Goal: Task Accomplishment & Management: Use online tool/utility

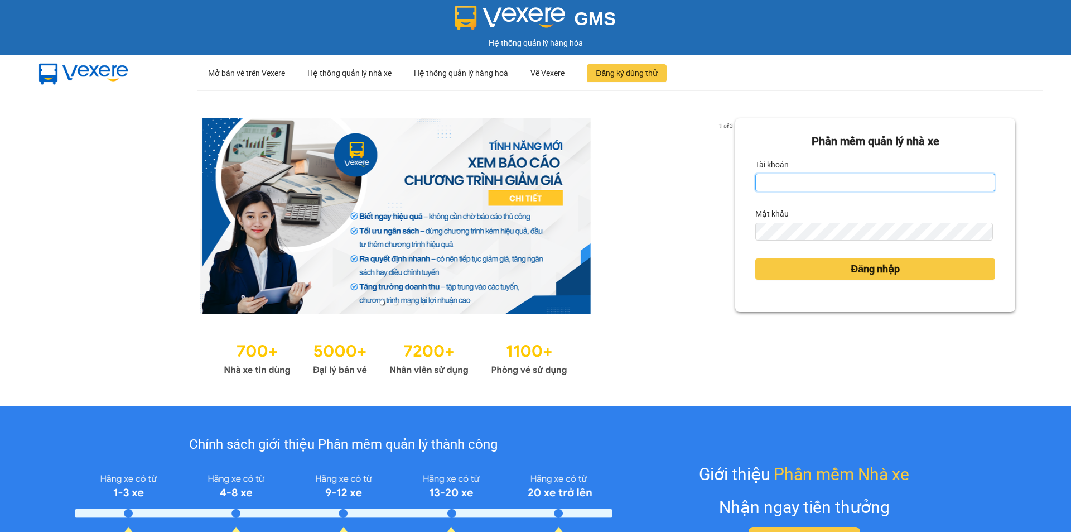
click at [782, 182] on input "Tài khoản" at bounding box center [875, 182] width 240 height 18
type input "lttthao.ducphatth"
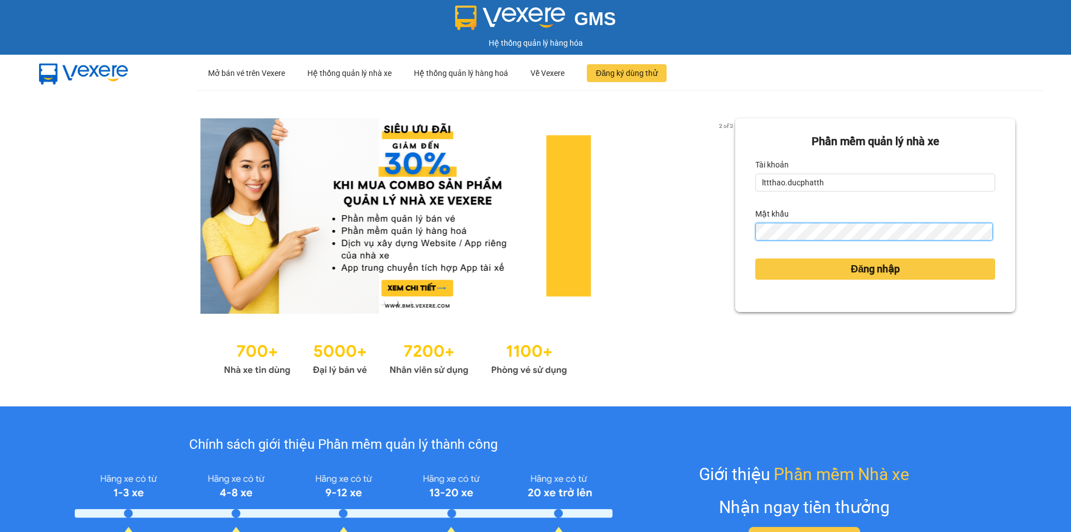
click at [755, 258] on button "Đăng nhập" at bounding box center [875, 268] width 240 height 21
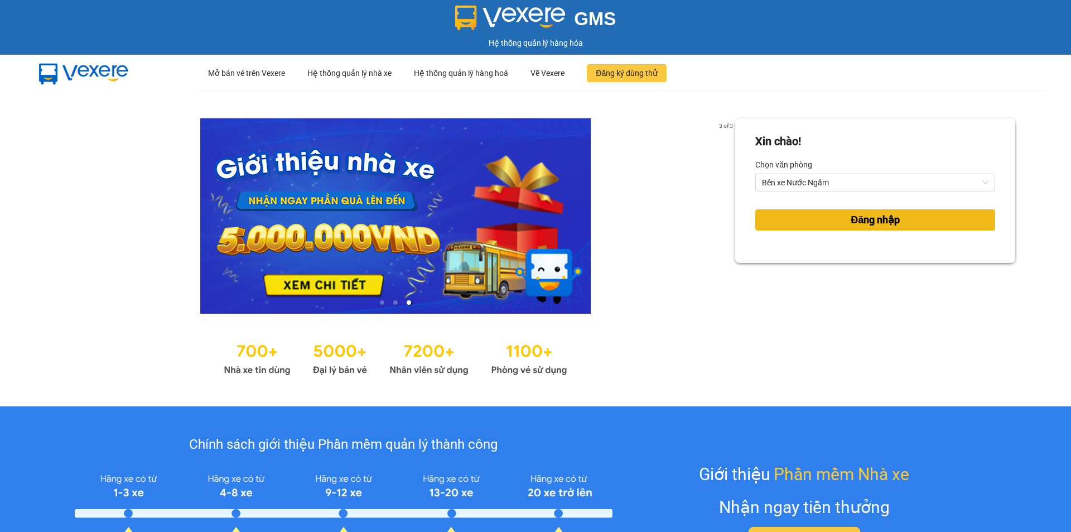
click at [817, 227] on button "Đăng nhập" at bounding box center [875, 219] width 240 height 21
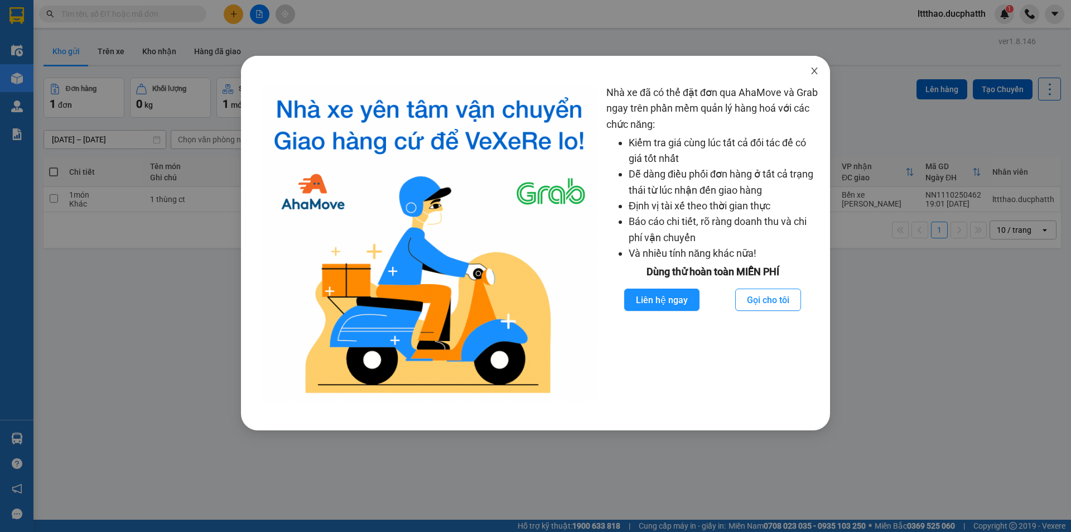
click at [817, 71] on icon "close" at bounding box center [814, 70] width 9 height 9
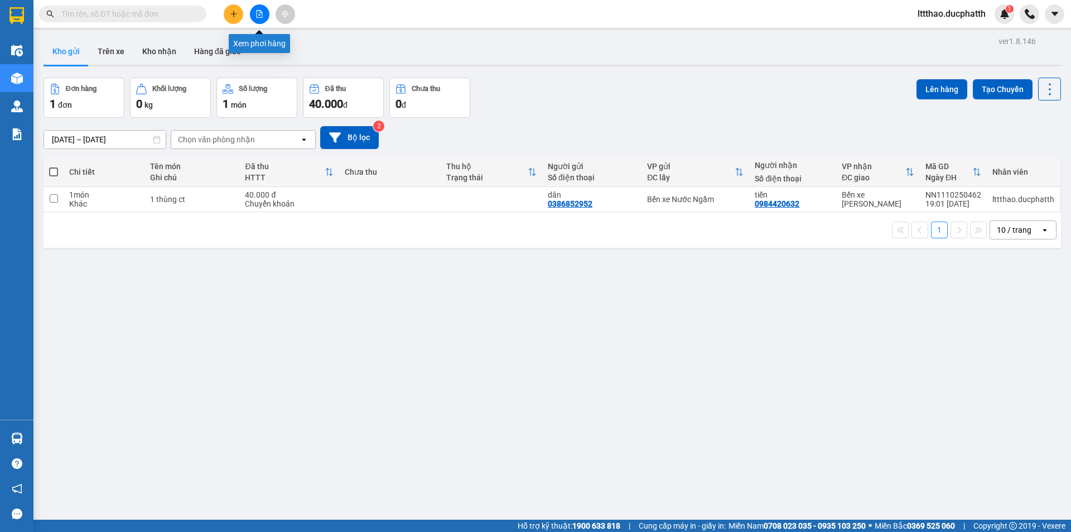
click at [252, 13] on button at bounding box center [260, 14] width 20 height 20
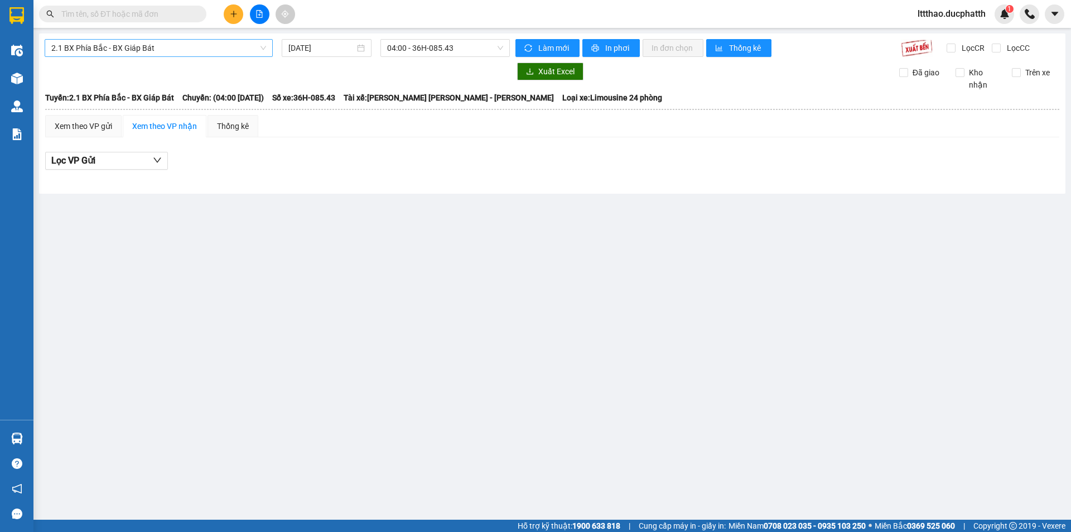
click at [161, 54] on span "2.1 BX Phía Bắc - BX Giáp Bát" at bounding box center [158, 48] width 215 height 17
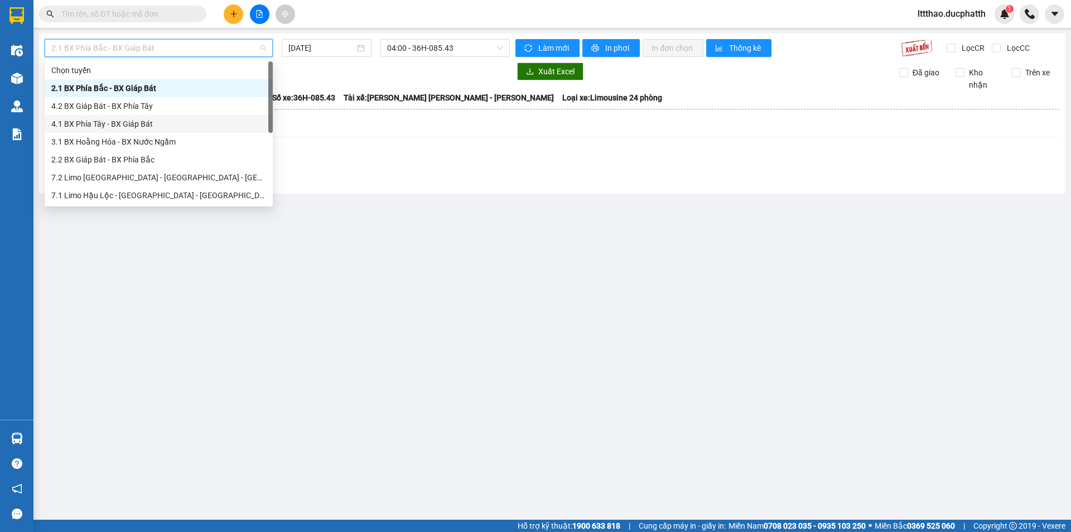
click at [121, 125] on div "4.1 BX Phía Tây - BX Giáp Bát" at bounding box center [158, 124] width 215 height 12
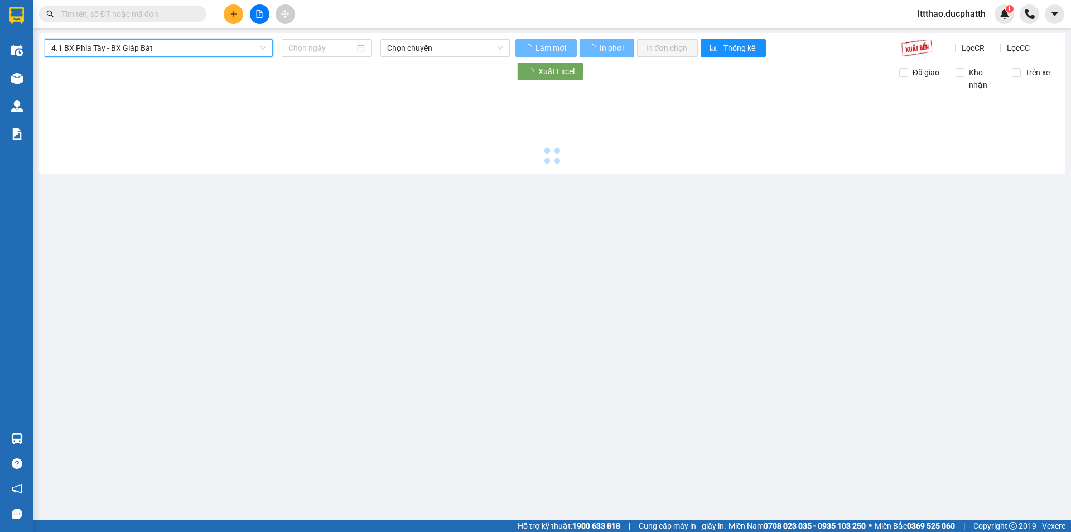
type input "11/10/2025"
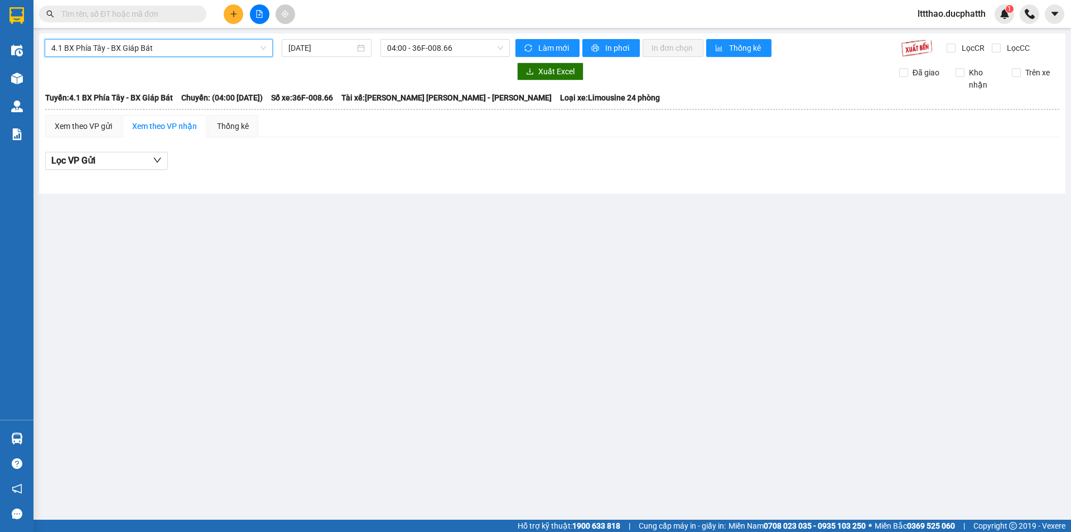
click at [154, 56] on span "4.1 BX Phía Tây - BX Giáp Bát" at bounding box center [158, 48] width 215 height 17
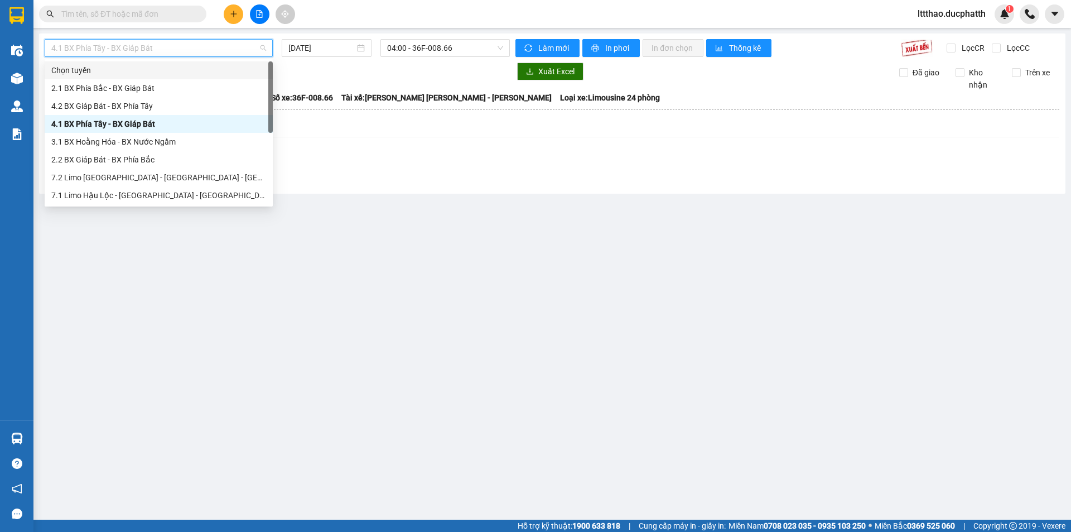
scroll to position [125, 0]
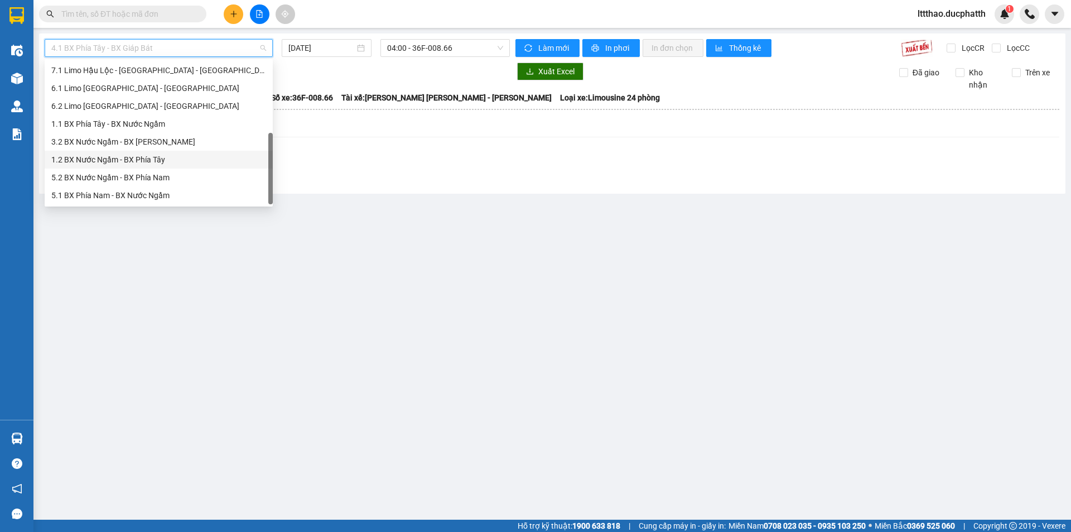
click at [142, 157] on div "1.2 BX Nước Ngầm - BX Phía Tây" at bounding box center [158, 159] width 215 height 12
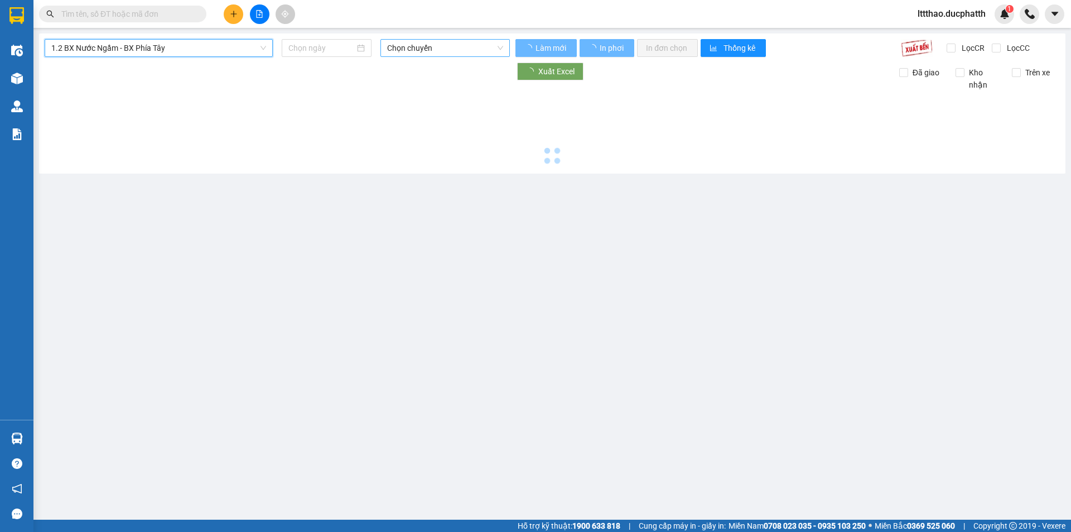
type input "11/10/2025"
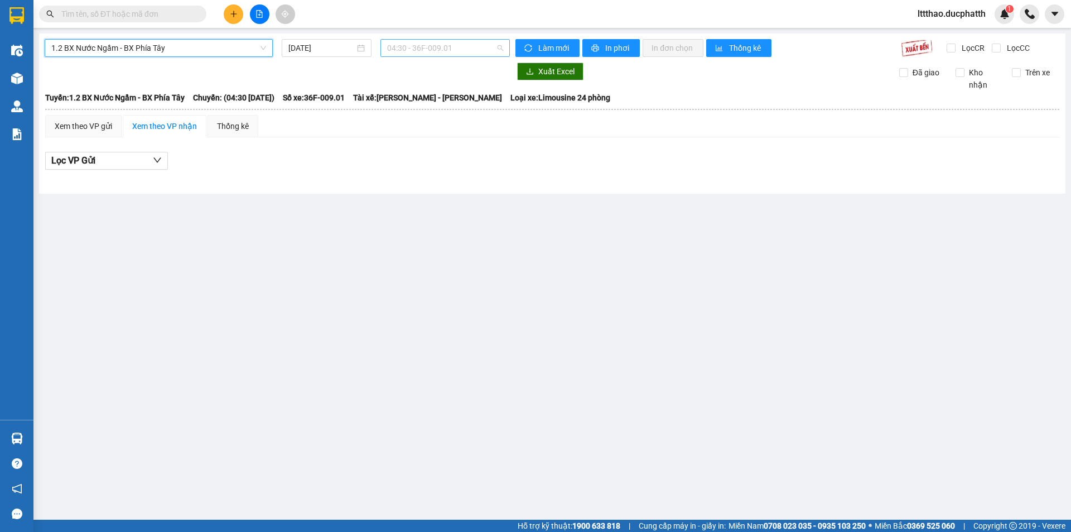
click at [461, 43] on span "04:30 - 36F-009.01" at bounding box center [445, 48] width 116 height 17
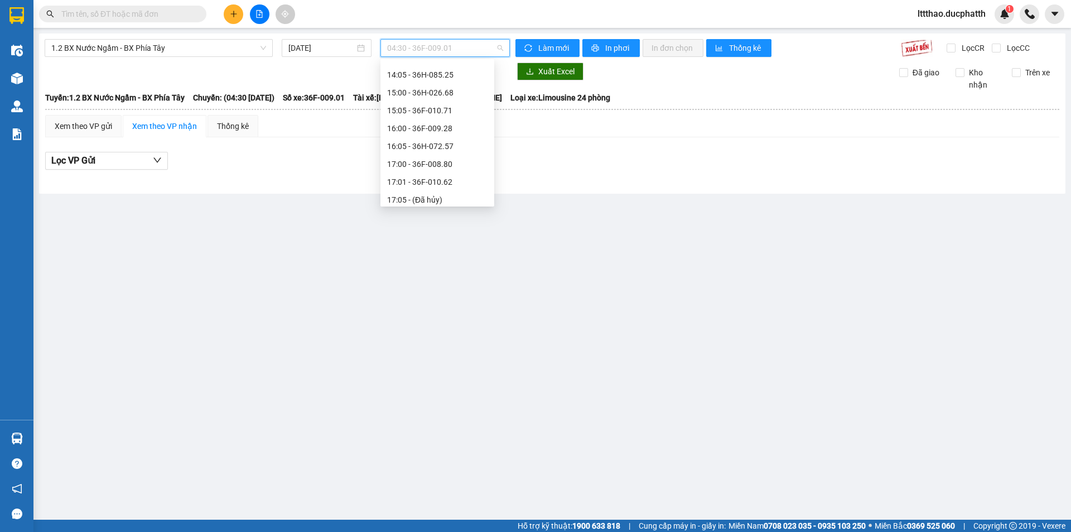
scroll to position [391, 0]
click at [436, 165] on div "18:00 - 36H-098.28" at bounding box center [437, 162] width 100 height 12
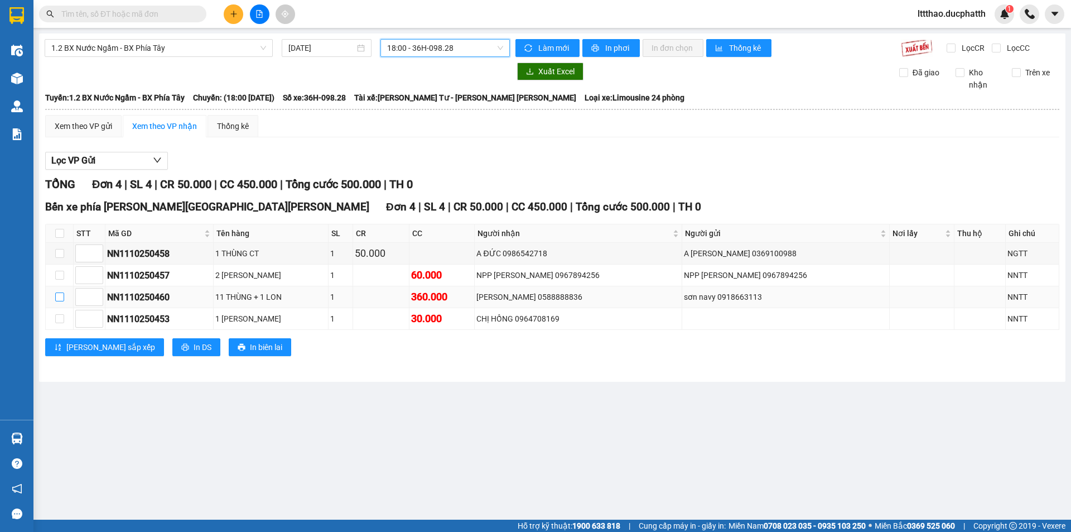
click at [60, 297] on input "checkbox" at bounding box center [59, 296] width 9 height 9
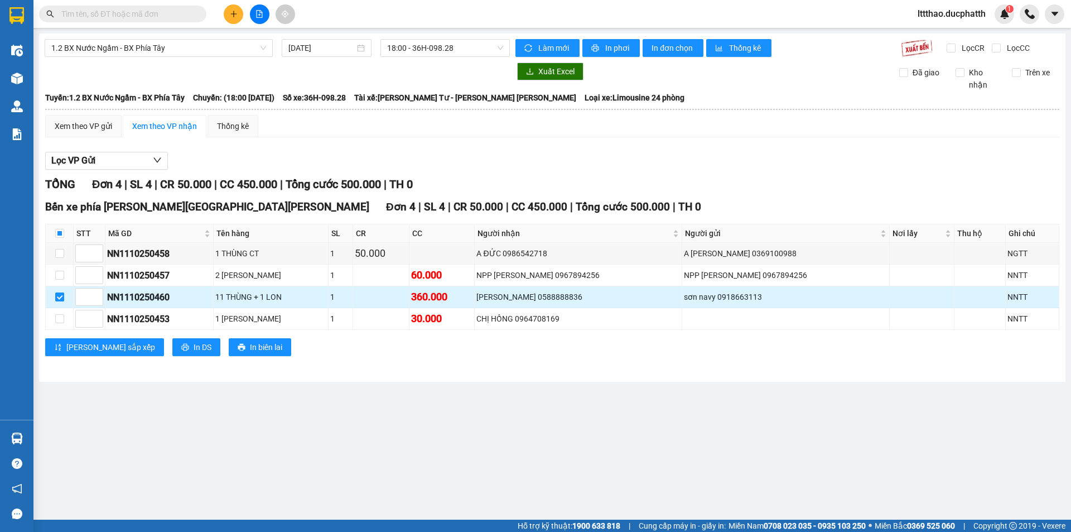
click at [63, 299] on input "checkbox" at bounding box center [59, 296] width 9 height 9
checkbox input "false"
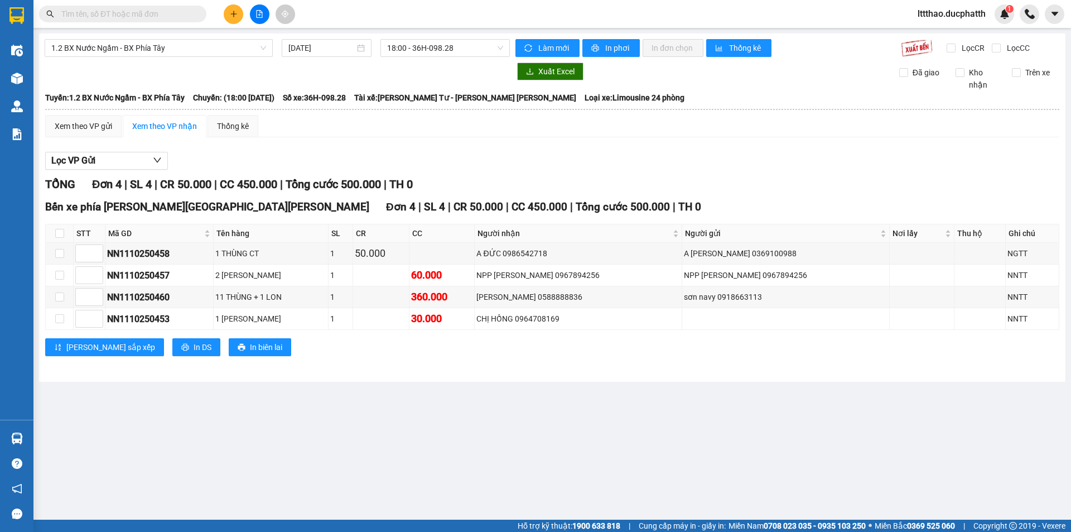
click at [191, 16] on input "text" at bounding box center [127, 14] width 132 height 12
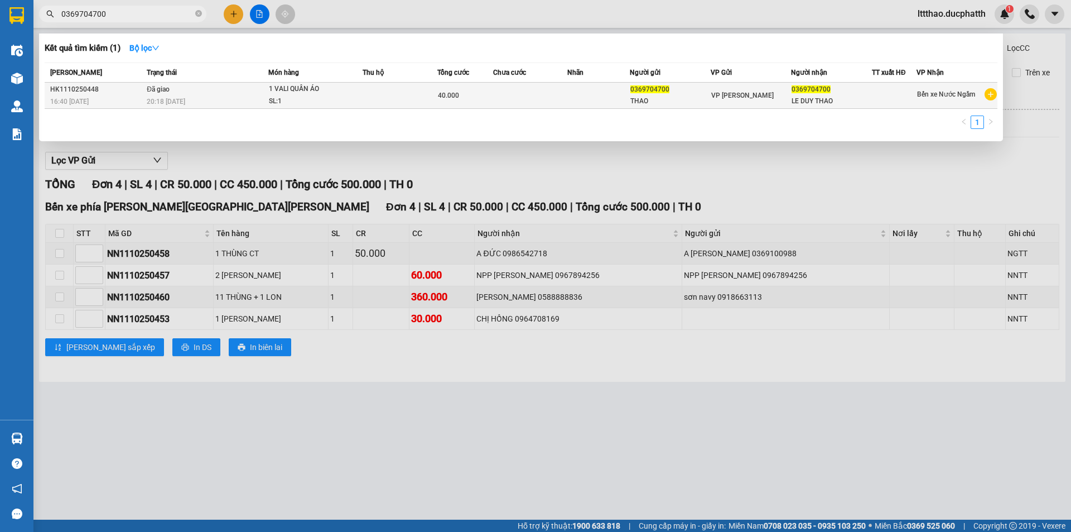
type input "0369704700"
click at [384, 95] on td at bounding box center [400, 96] width 75 height 26
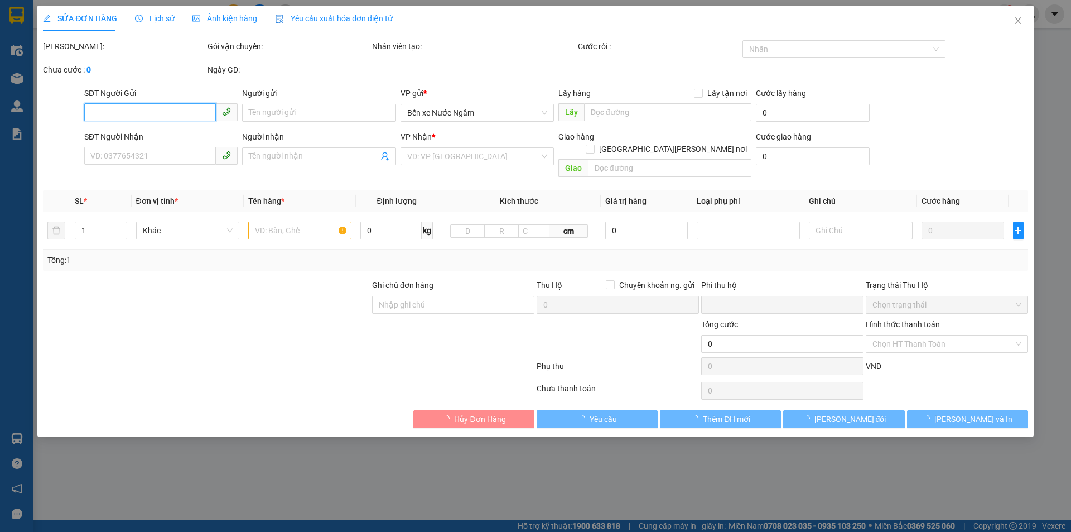
type input "0369704700"
type input "THAO"
type input "0369704700"
type input "LE DUY THAO"
type input "0"
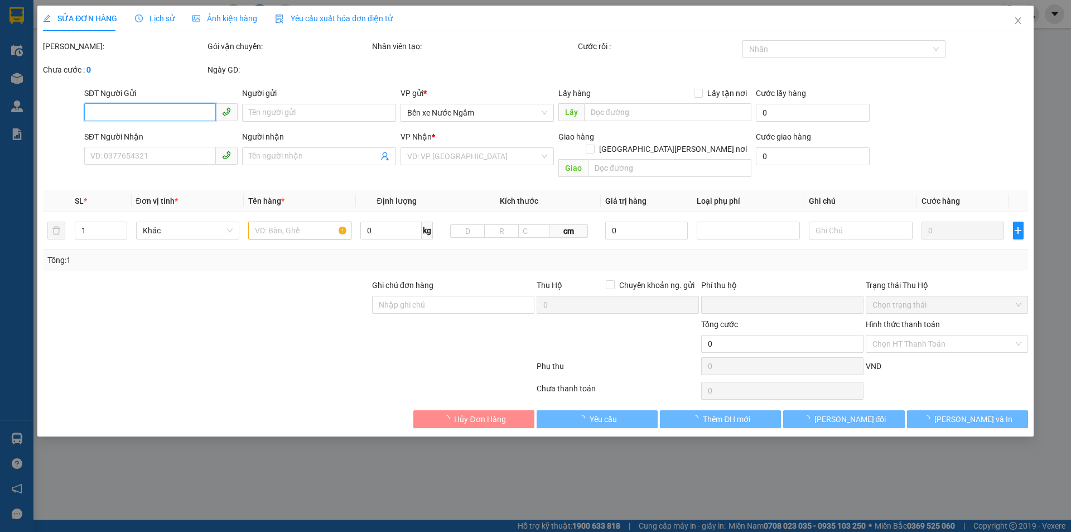
type input "40.000"
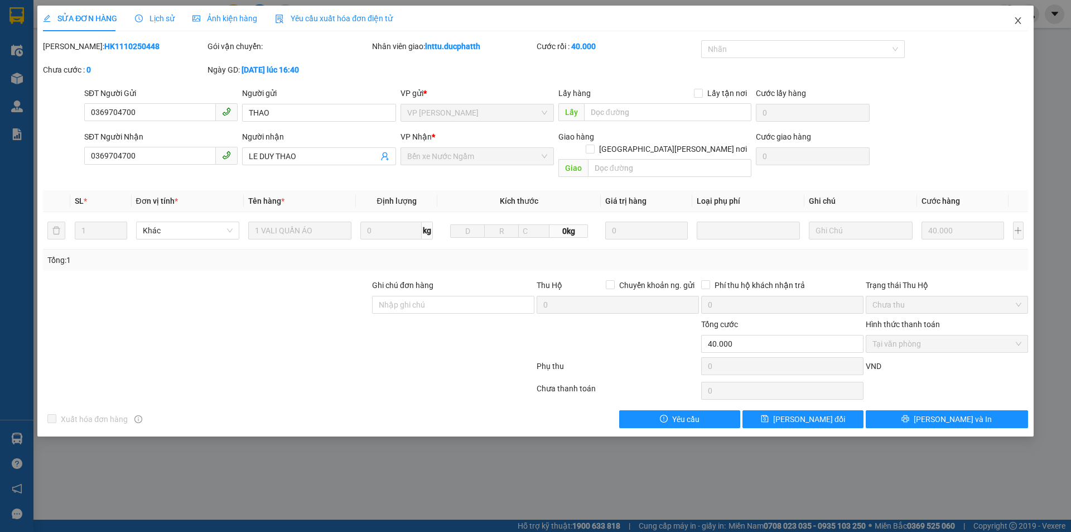
click at [1019, 21] on icon "close" at bounding box center [1018, 20] width 9 height 9
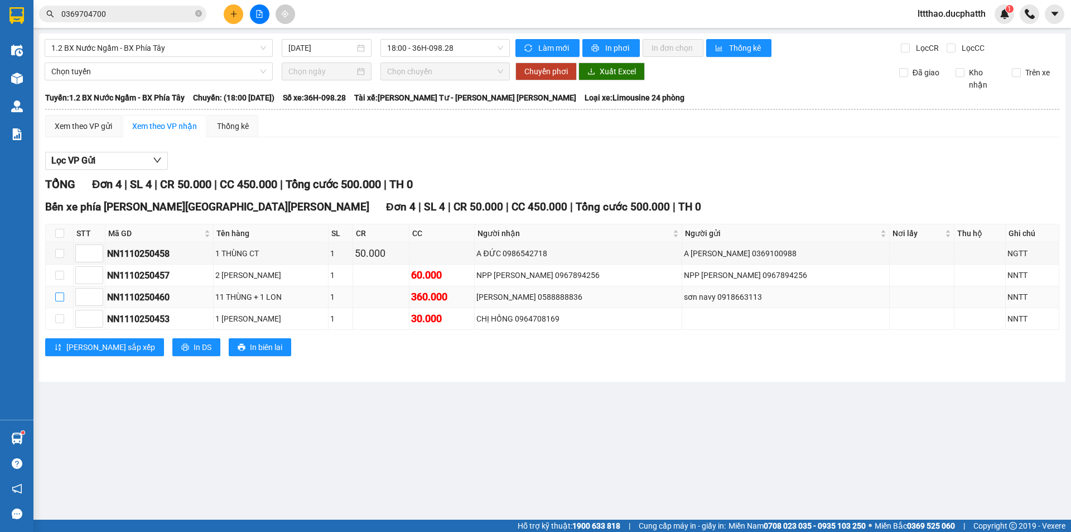
click at [58, 298] on input "checkbox" at bounding box center [59, 296] width 9 height 9
checkbox input "true"
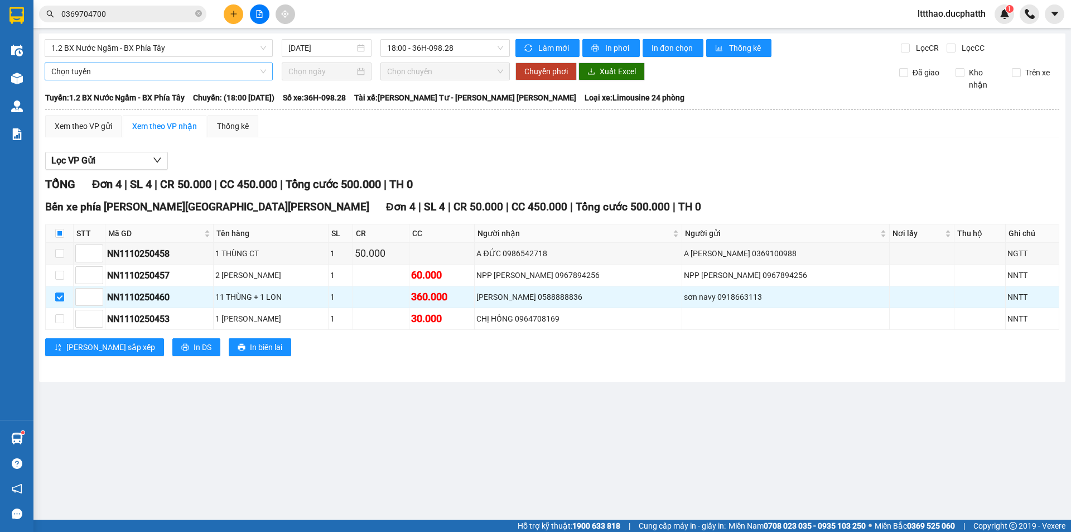
drag, startPoint x: 112, startPoint y: 70, endPoint x: 117, endPoint y: 79, distance: 10.7
click at [112, 71] on span "Chọn tuyến" at bounding box center [158, 71] width 215 height 17
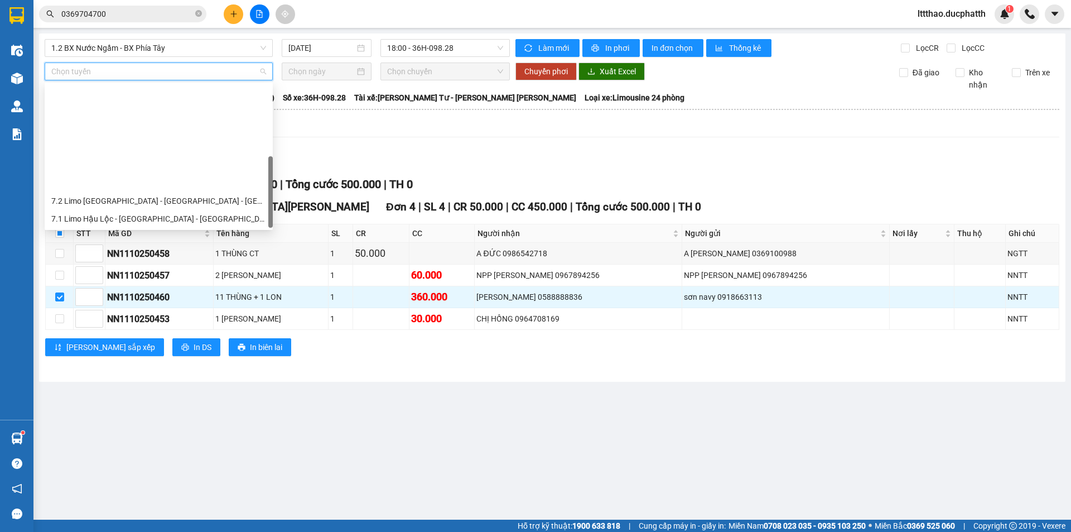
scroll to position [125, 0]
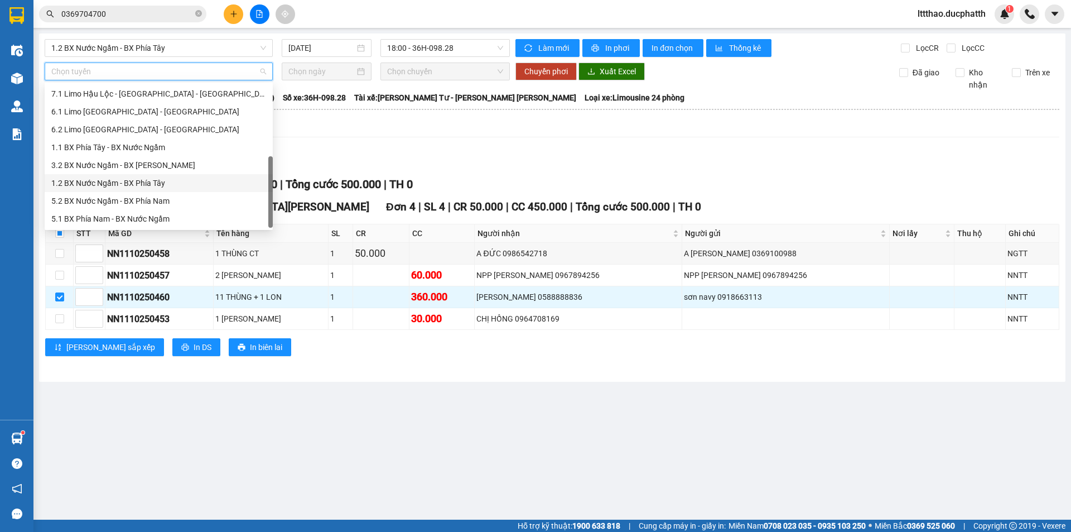
click at [142, 185] on div "1.2 BX Nước Ngầm - BX Phía Tây" at bounding box center [158, 183] width 215 height 12
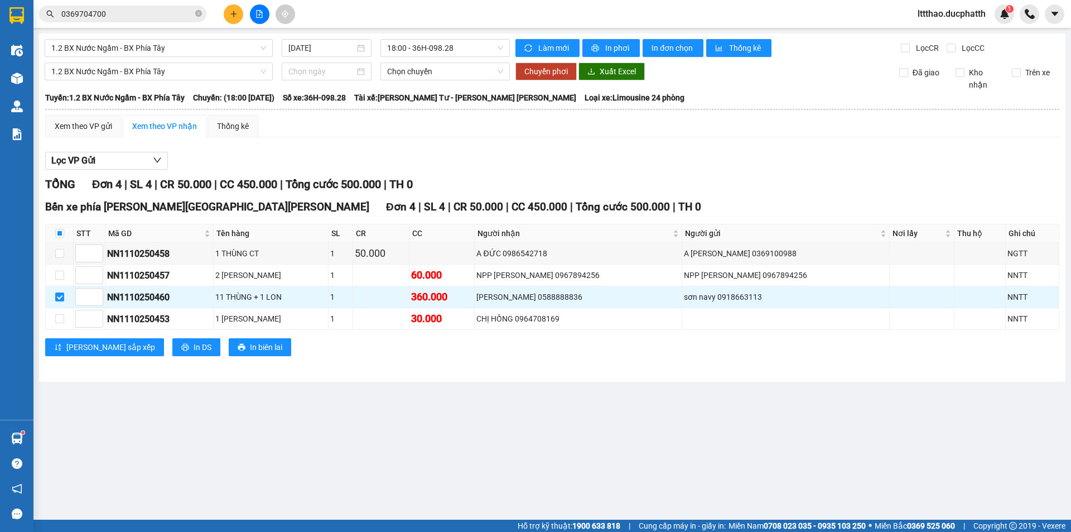
click at [328, 79] on div at bounding box center [327, 71] width 90 height 18
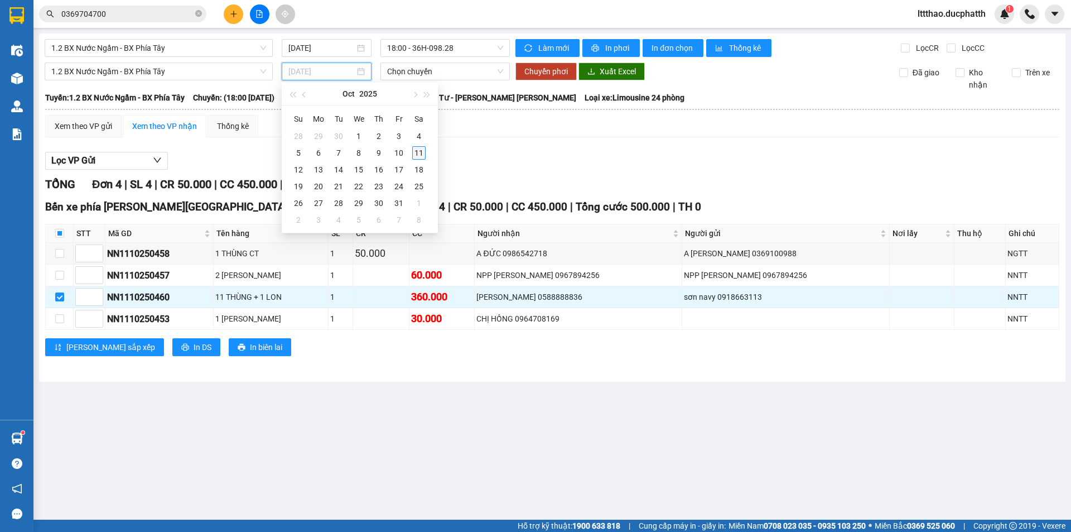
type input "11/10/2025"
drag, startPoint x: 415, startPoint y: 153, endPoint x: 422, endPoint y: 103, distance: 50.7
click at [416, 152] on div "11" at bounding box center [418, 152] width 13 height 13
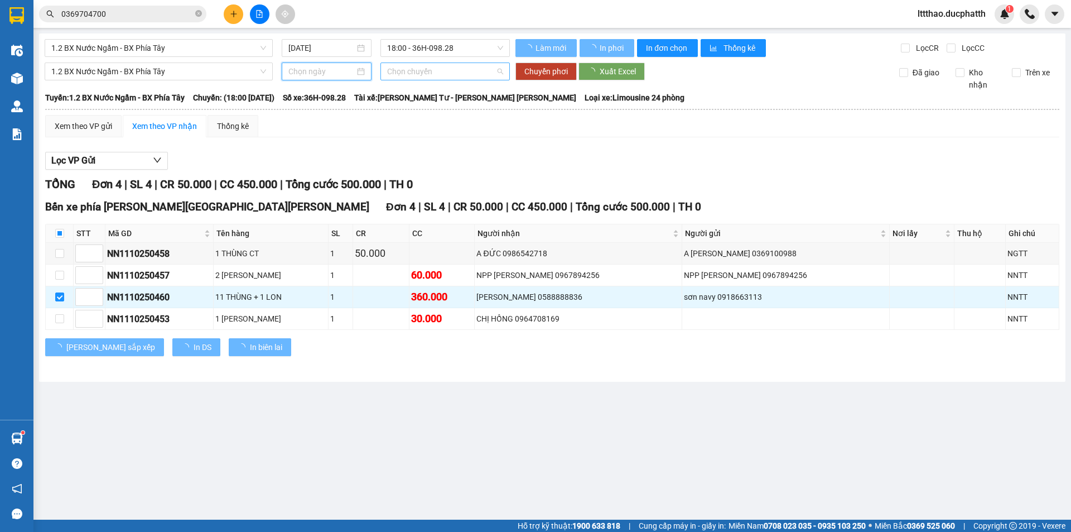
click at [426, 73] on span "Chọn chuyến" at bounding box center [445, 71] width 116 height 17
type input "11/10/2025"
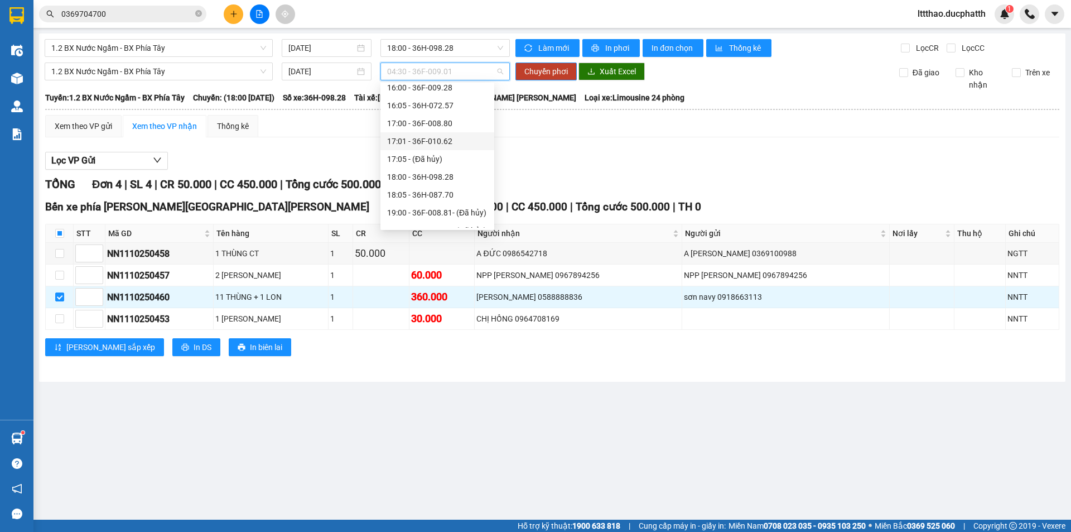
scroll to position [502, 0]
click at [409, 178] on div "21:00 - 36F-009.01" at bounding box center [437, 181] width 100 height 12
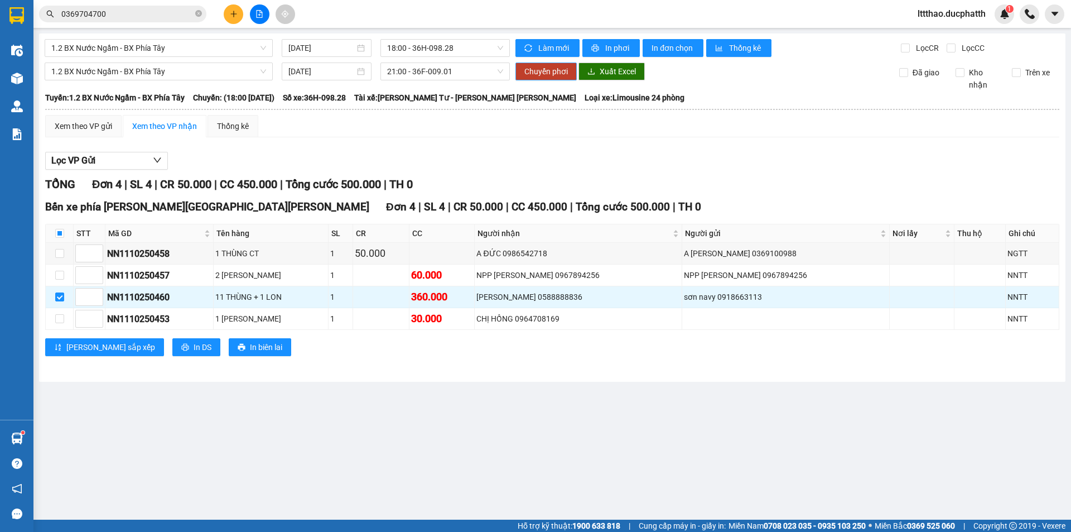
click at [560, 73] on span "Chuyển phơi" at bounding box center [546, 71] width 44 height 12
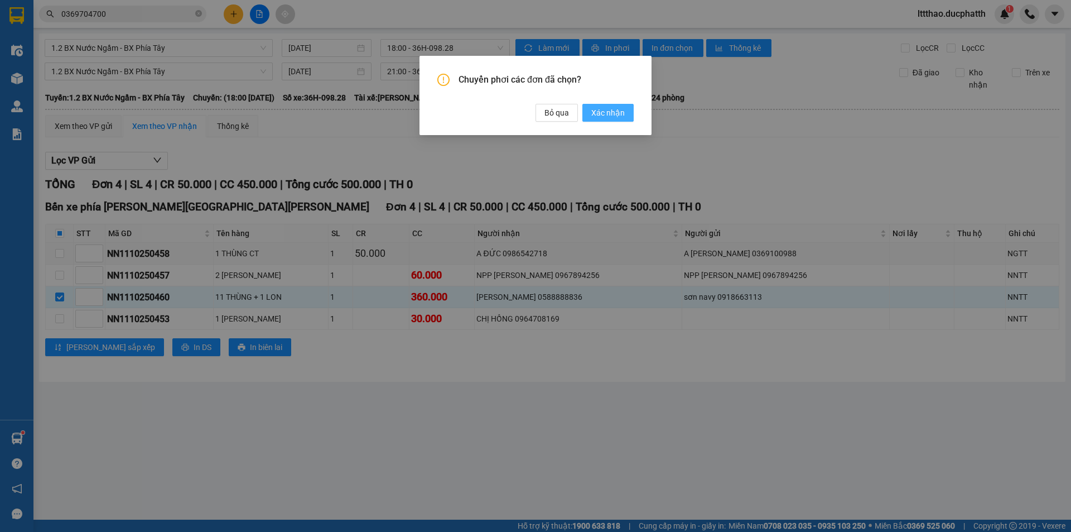
click at [610, 115] on span "Xác nhận" at bounding box center [607, 113] width 33 height 12
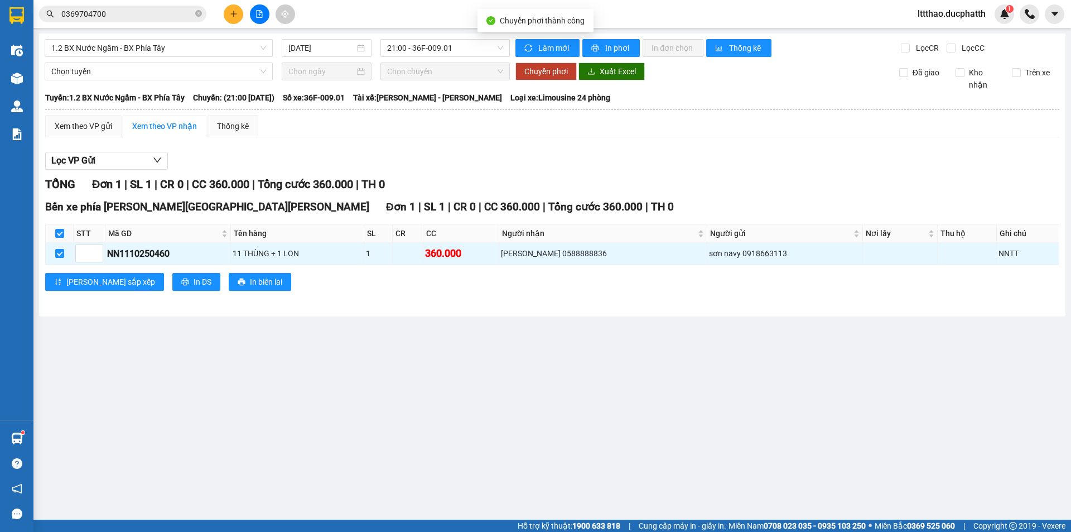
checkbox input "false"
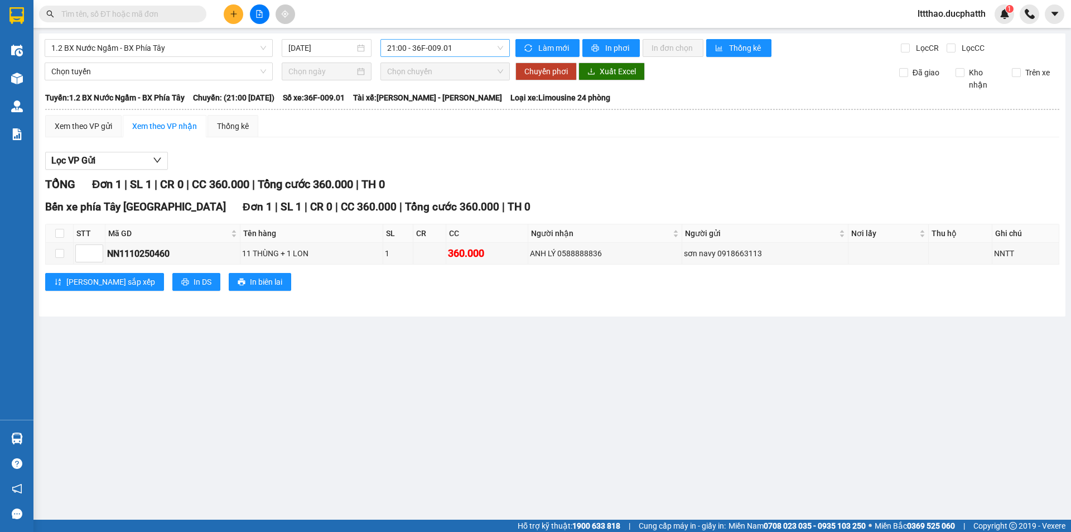
click at [413, 54] on span "21:00 - 36F-009.01" at bounding box center [445, 48] width 116 height 17
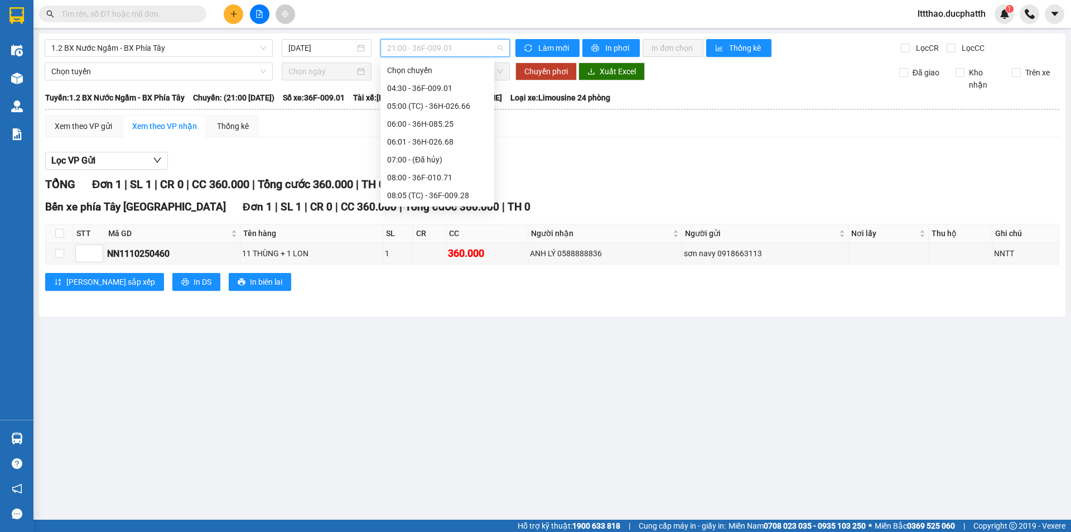
scroll to position [464, 0]
click at [425, 91] on div "18:00 - 36H-098.28" at bounding box center [437, 88] width 100 height 12
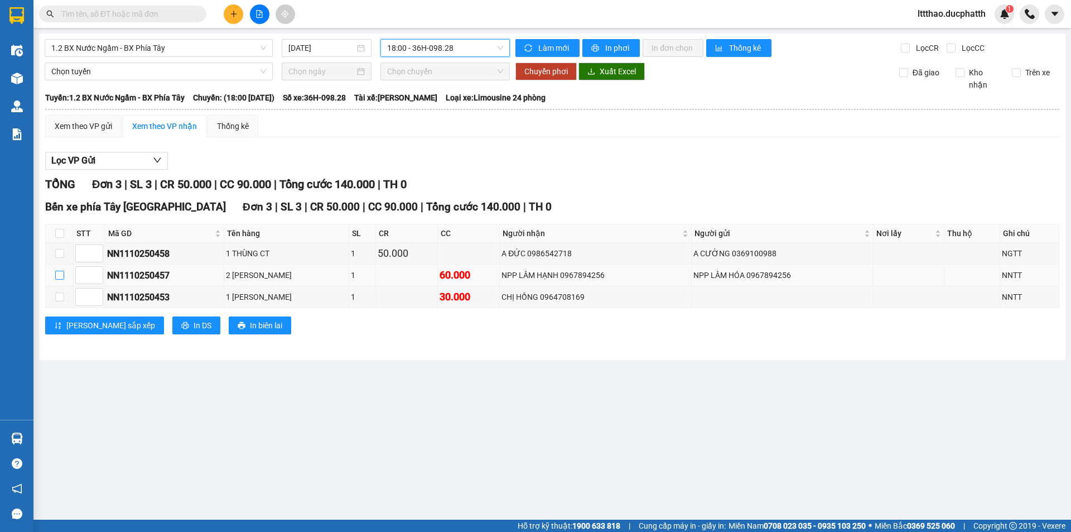
click at [61, 275] on input "checkbox" at bounding box center [59, 275] width 9 height 9
checkbox input "true"
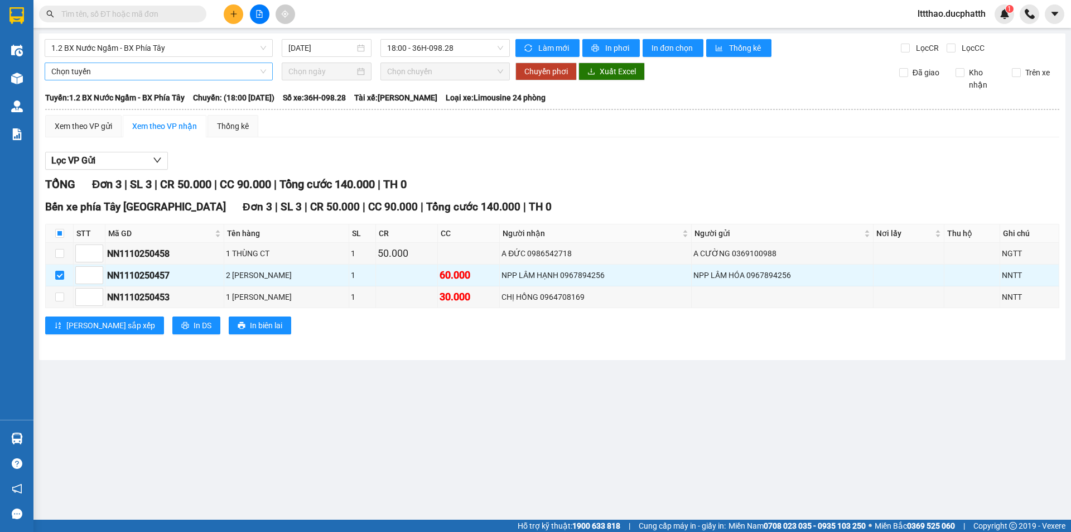
click at [99, 73] on span "Chọn tuyến" at bounding box center [158, 71] width 215 height 17
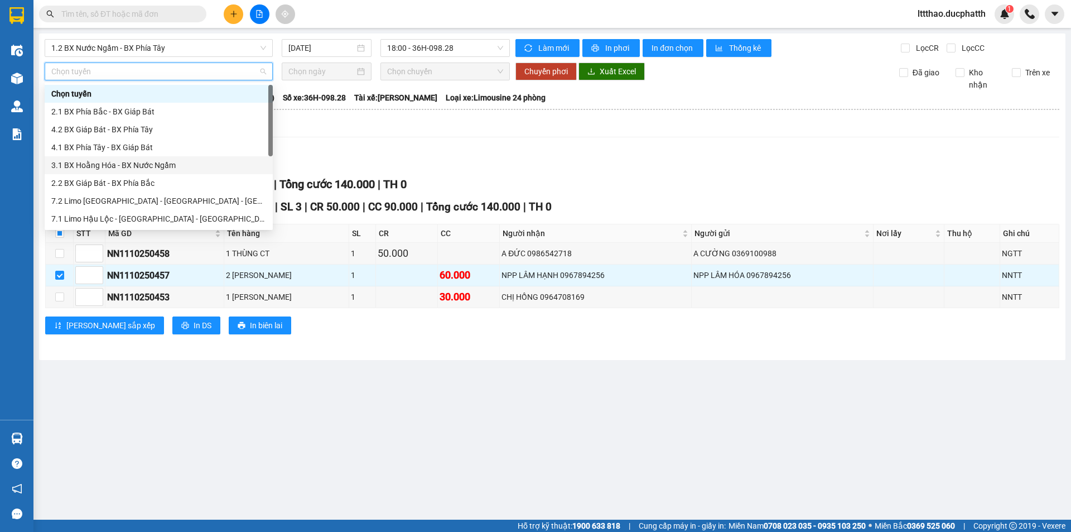
scroll to position [125, 0]
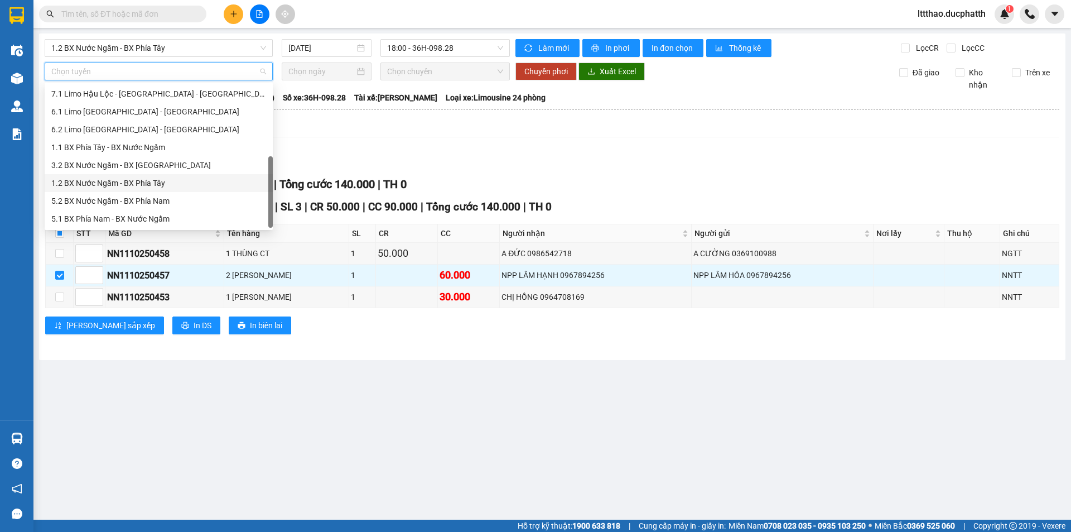
click at [137, 180] on div "1.2 BX Nước Ngầm - BX Phía Tây" at bounding box center [158, 183] width 215 height 12
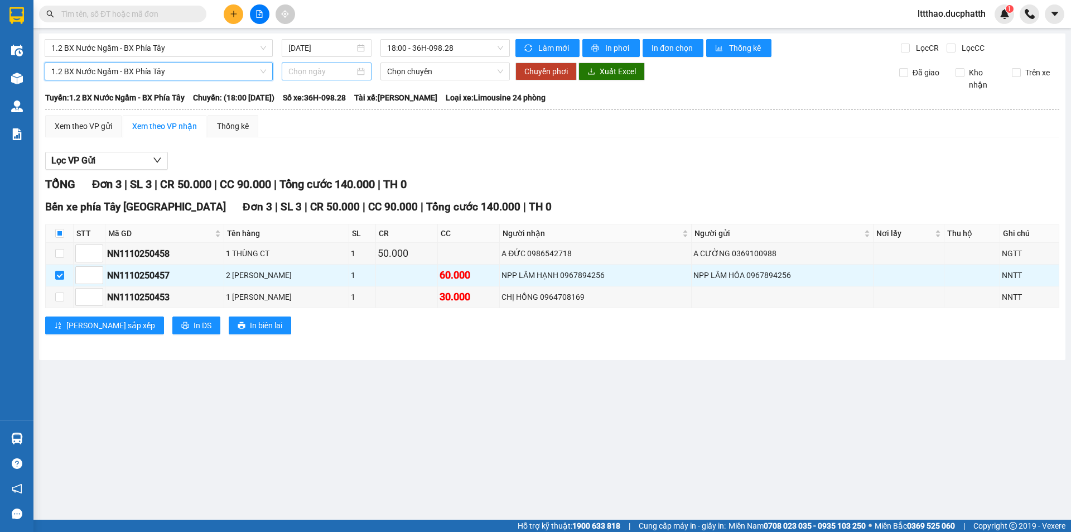
click at [309, 70] on input at bounding box center [321, 71] width 66 height 12
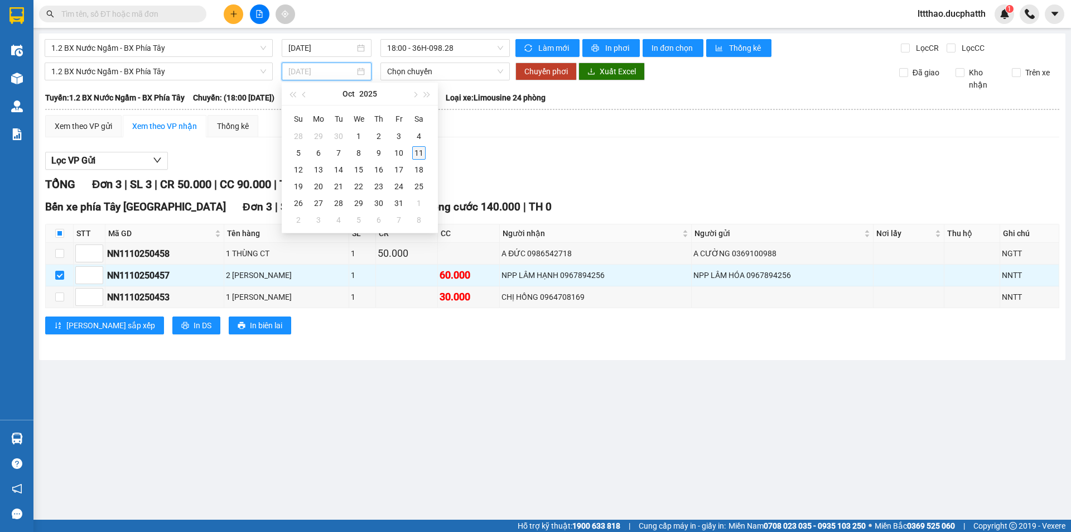
type input "11/10/2025"
drag, startPoint x: 417, startPoint y: 153, endPoint x: 418, endPoint y: 127, distance: 26.8
click at [418, 151] on div "11" at bounding box center [418, 152] width 13 height 13
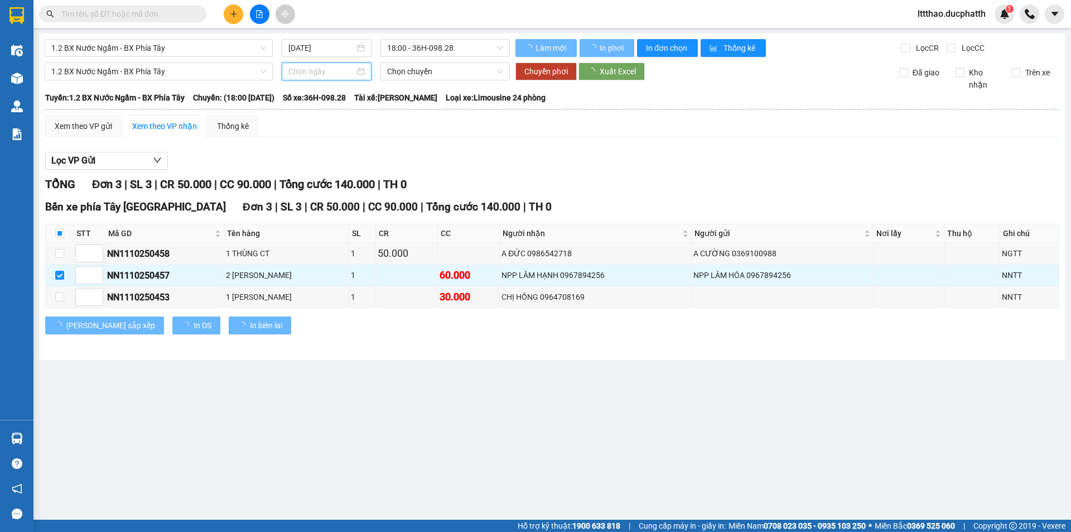
type input "11/10/2025"
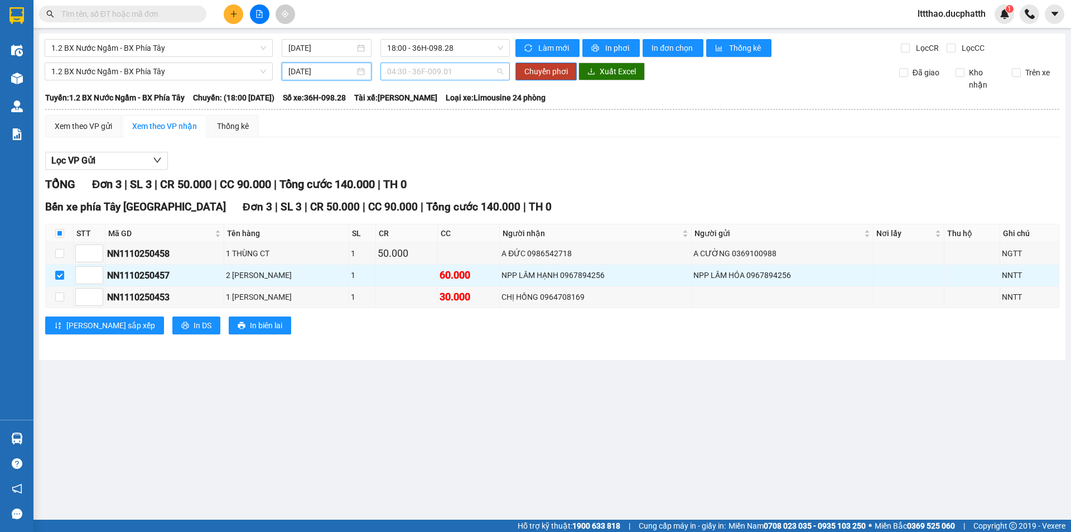
click at [417, 78] on span "04:30 - 36F-009.01" at bounding box center [445, 71] width 116 height 17
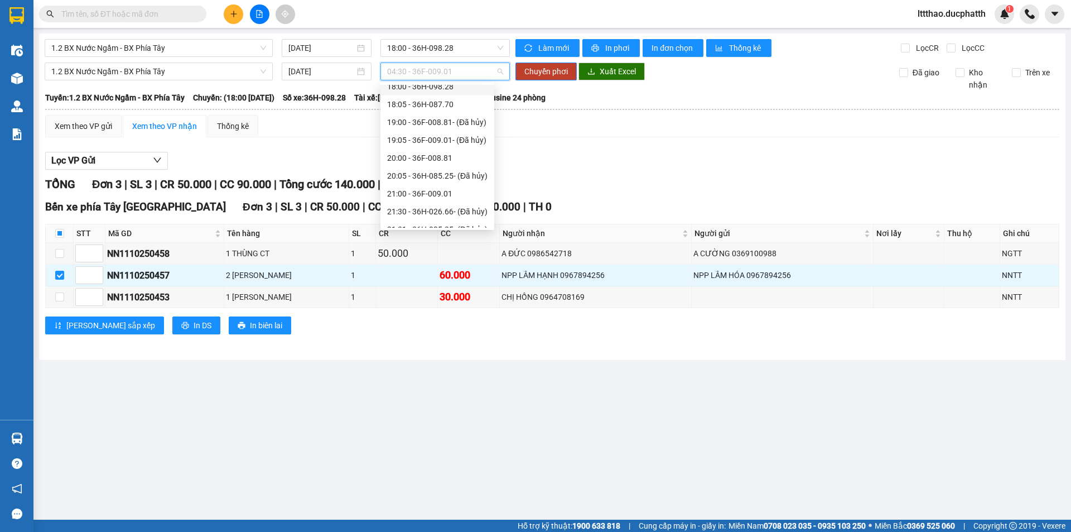
scroll to position [558, 0]
click at [425, 124] on div "21:00 - 36F-009.01" at bounding box center [437, 125] width 100 height 12
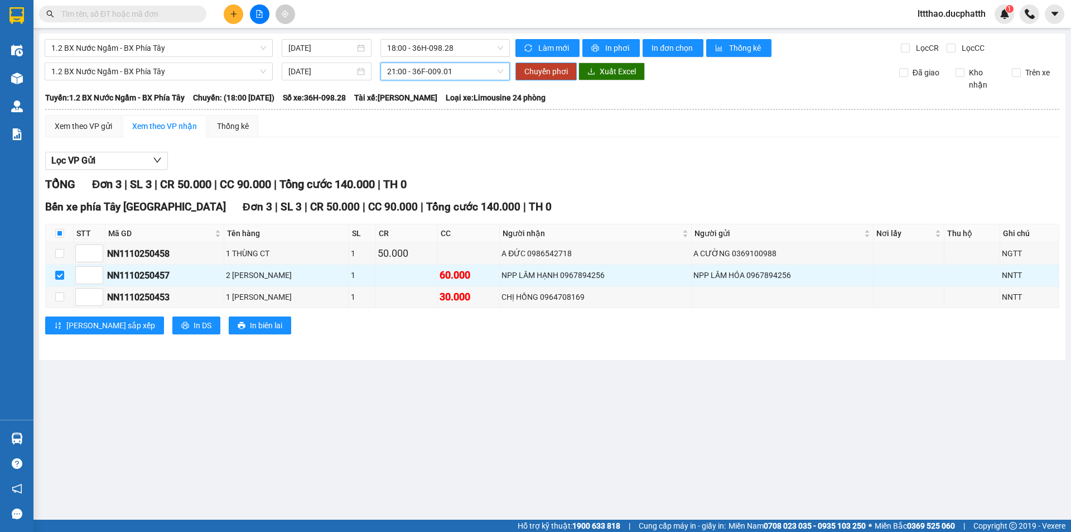
click at [538, 78] on button "Chuyển phơi" at bounding box center [545, 71] width 61 height 18
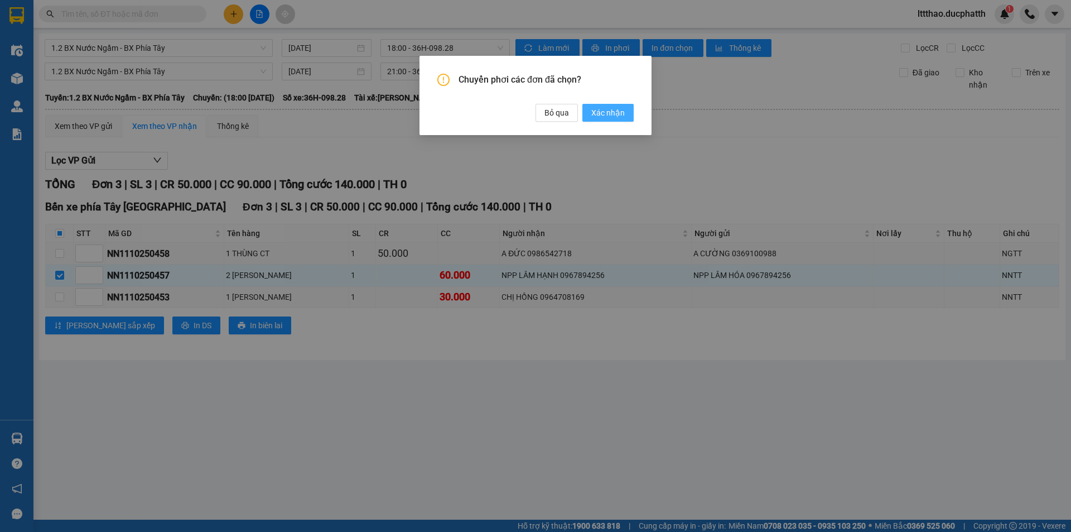
click at [608, 115] on span "Xác nhận" at bounding box center [607, 113] width 33 height 12
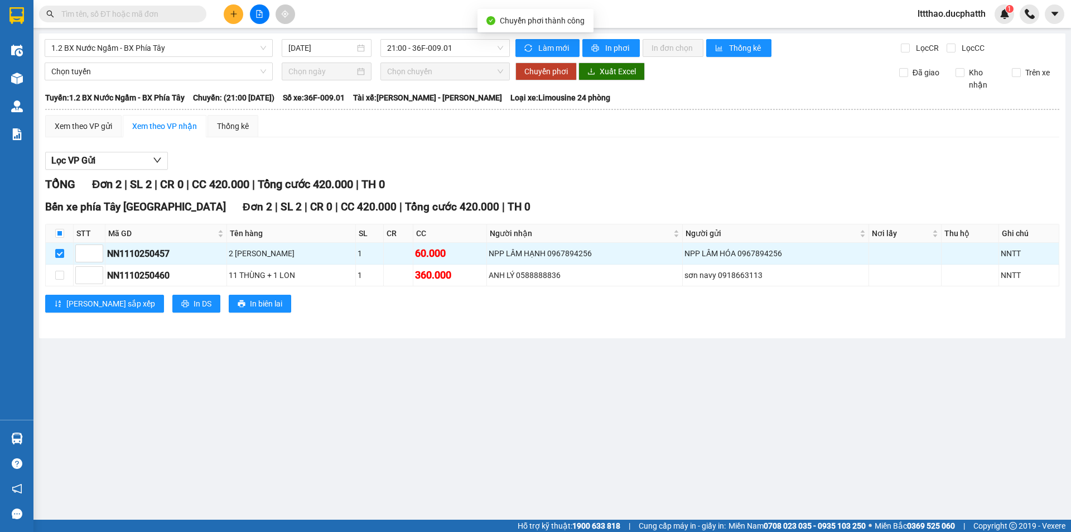
checkbox input "false"
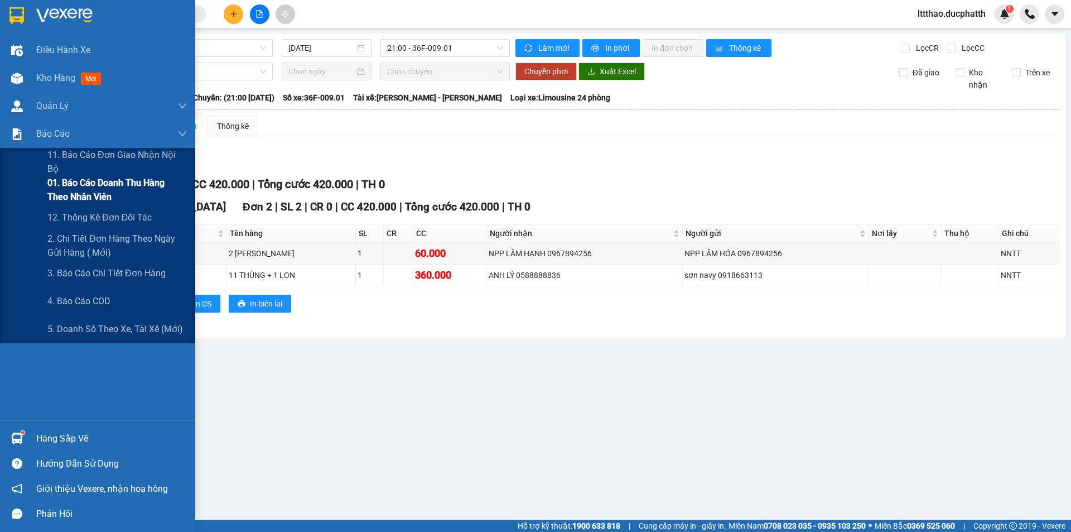
click at [72, 184] on span "01. Báo cáo doanh thu hàng theo nhân viên" at bounding box center [116, 190] width 139 height 28
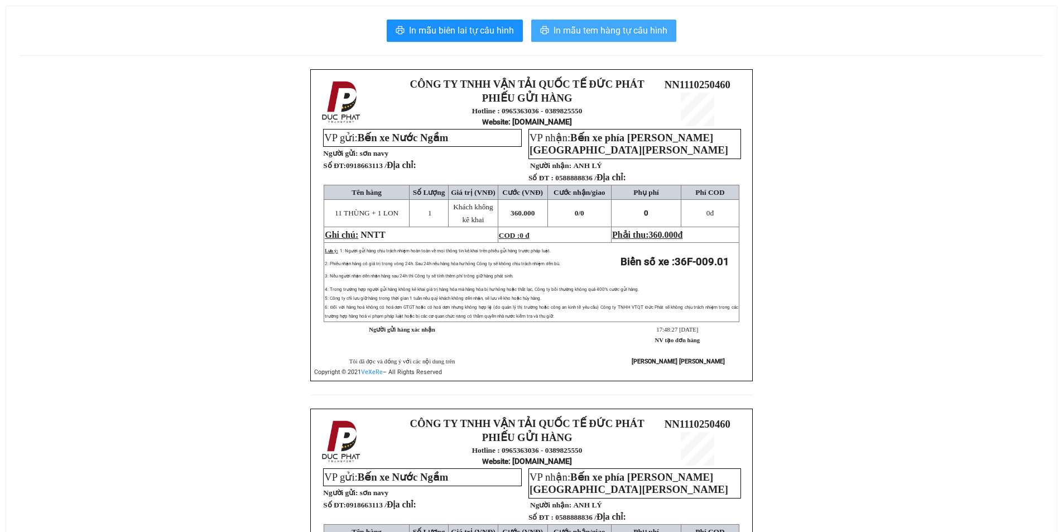
click at [613, 33] on span "In mẫu tem hàng tự cấu hình" at bounding box center [610, 30] width 114 height 14
click at [588, 31] on span "In mẫu tem hàng tự cấu hình" at bounding box center [610, 30] width 114 height 14
